Goal: Task Accomplishment & Management: Complete application form

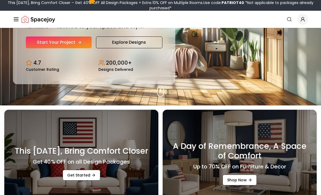
scroll to position [90, 0]
click at [37, 48] on link "Start Your Project" at bounding box center [59, 43] width 66 height 12
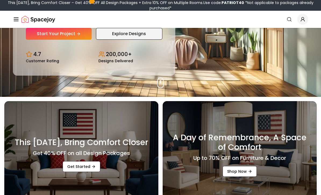
click at [111, 40] on link "Explore Designs" at bounding box center [129, 34] width 66 height 12
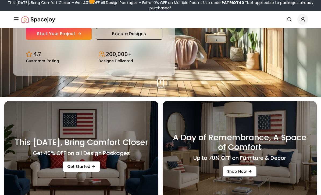
click at [53, 40] on link "Start Your Project" at bounding box center [59, 34] width 66 height 12
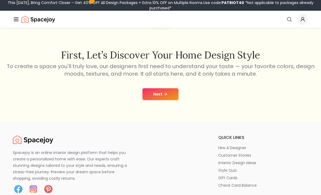
scroll to position [86, 0]
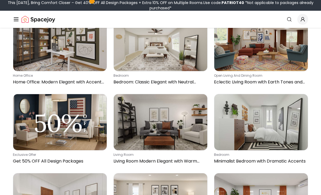
scroll to position [229, 0]
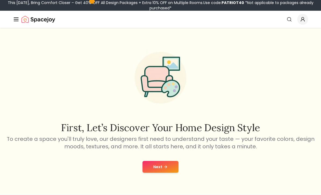
click at [148, 172] on button "Next" at bounding box center [160, 167] width 36 height 12
